Goal: Information Seeking & Learning: Learn about a topic

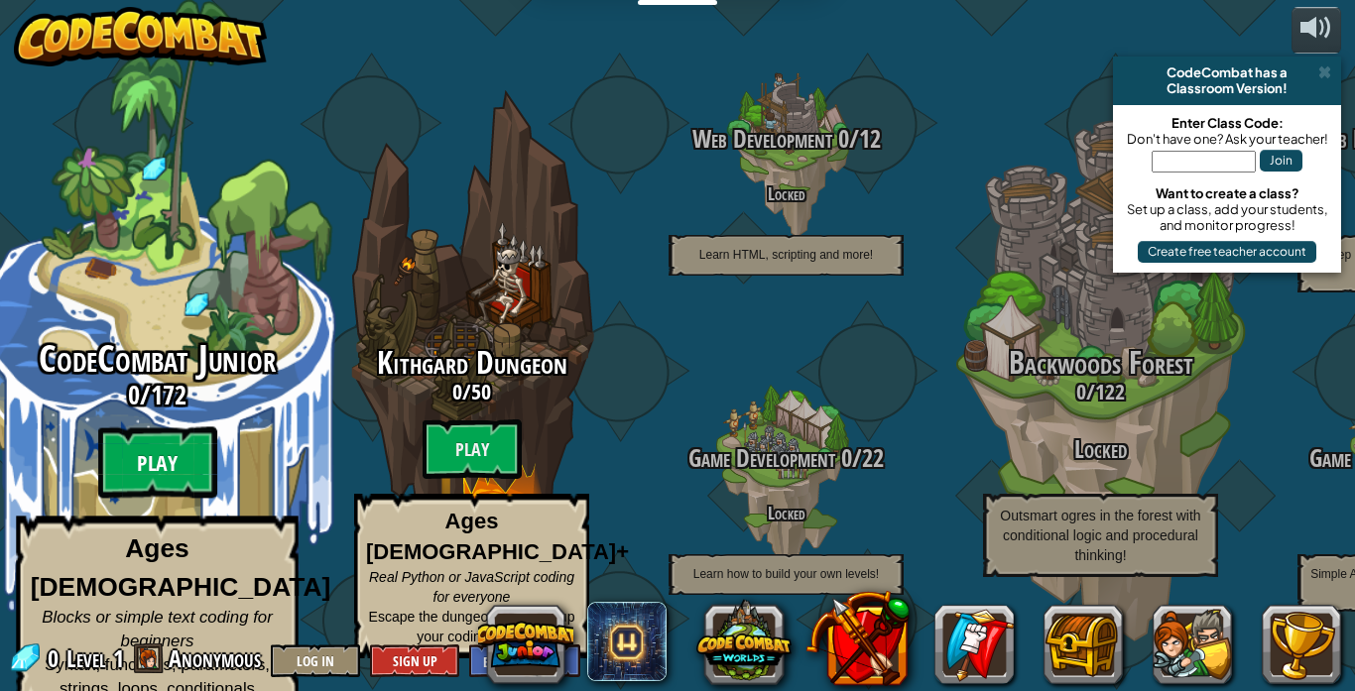
click at [164, 434] on btn "Play" at bounding box center [157, 462] width 119 height 71
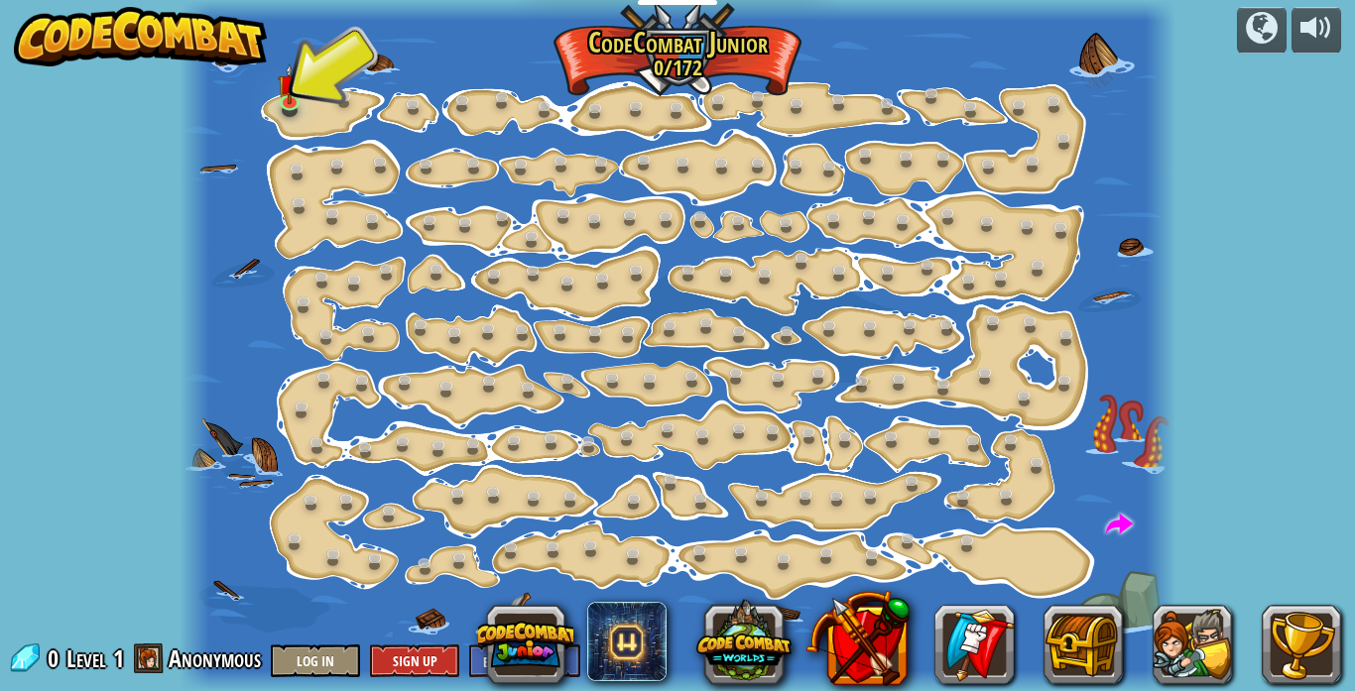
click at [317, 102] on div at bounding box center [677, 345] width 997 height 691
click at [282, 100] on img at bounding box center [290, 74] width 24 height 55
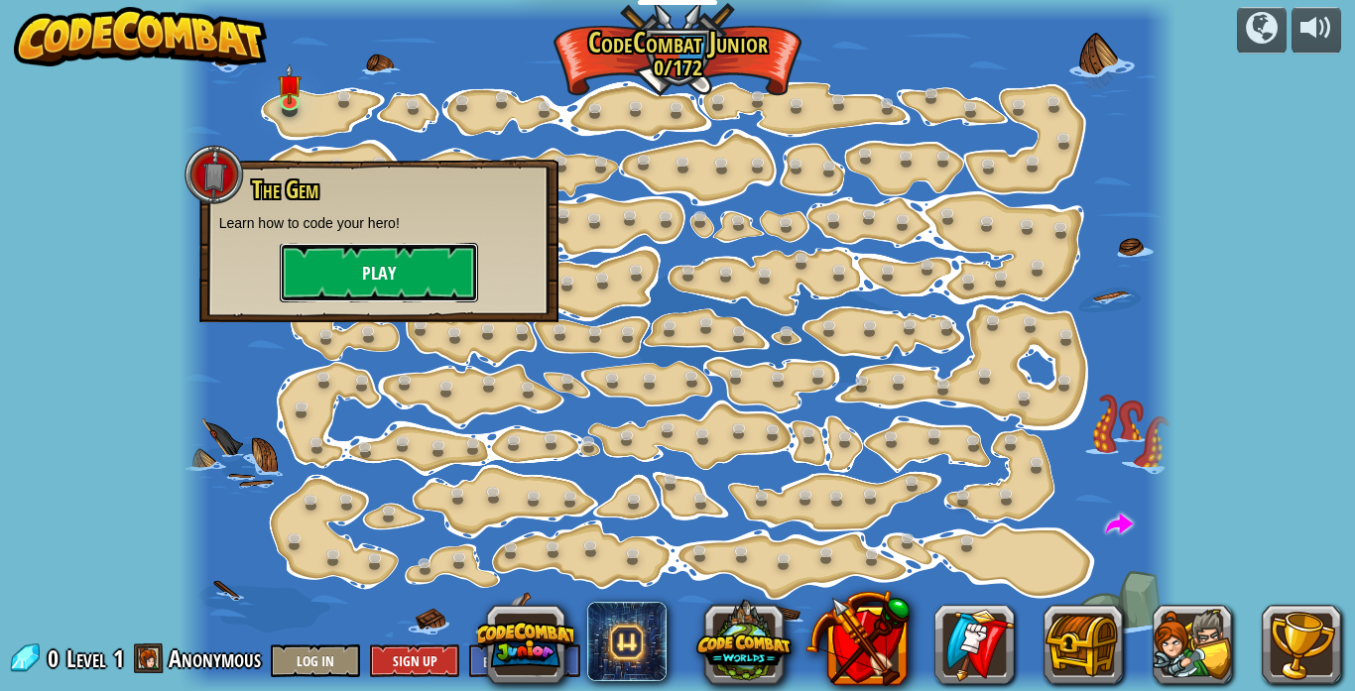
click at [425, 289] on button "Play" at bounding box center [379, 273] width 198 height 60
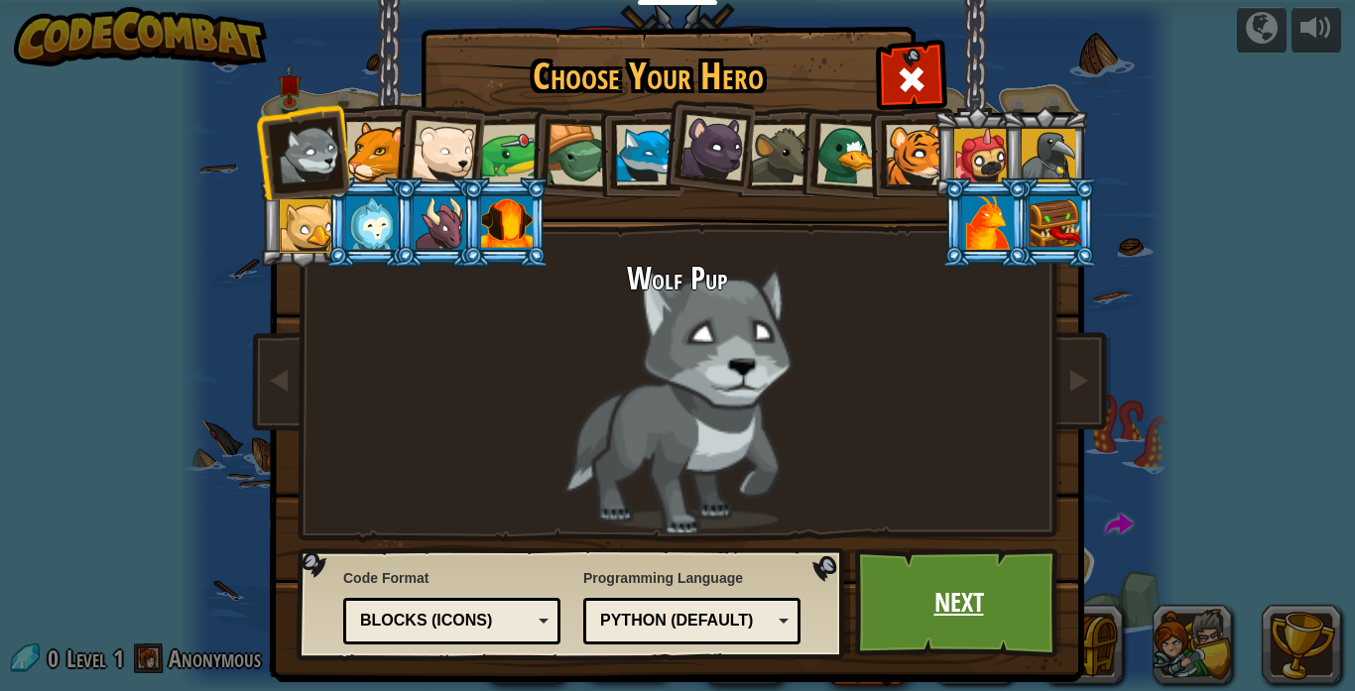
click at [896, 593] on link "Next" at bounding box center [958, 602] width 207 height 109
